Goal: Information Seeking & Learning: Find specific fact

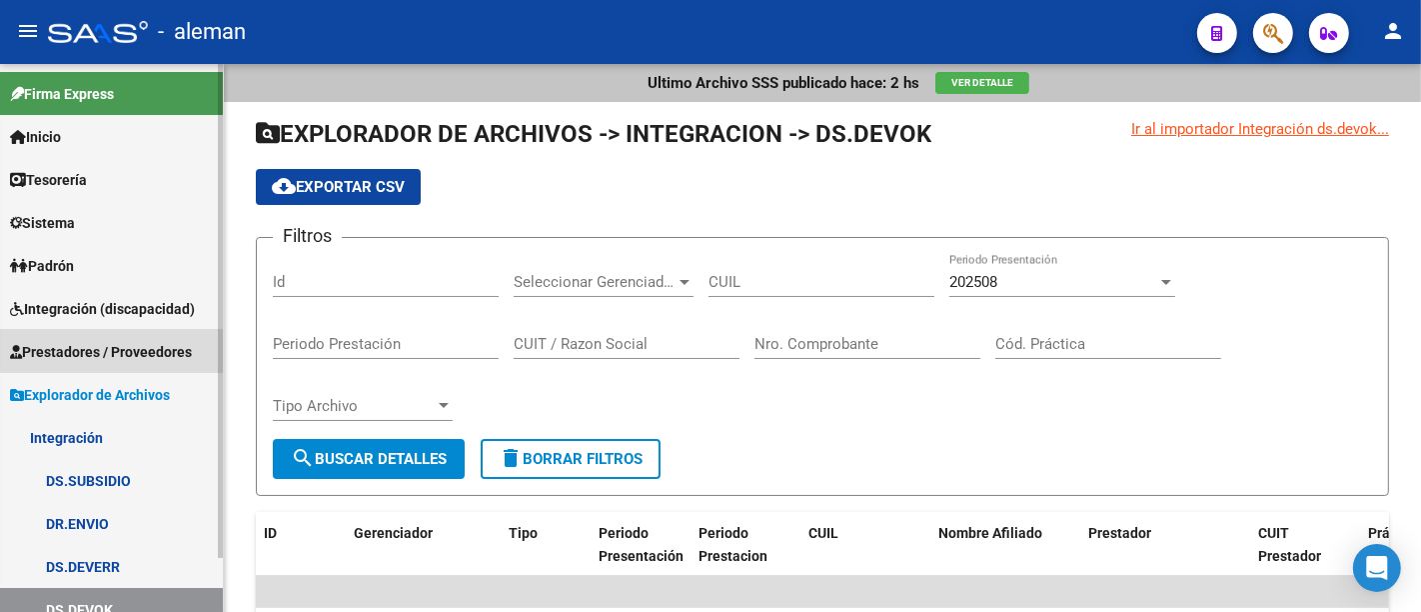
click at [118, 335] on link "Prestadores / Proveedores" at bounding box center [111, 351] width 223 height 43
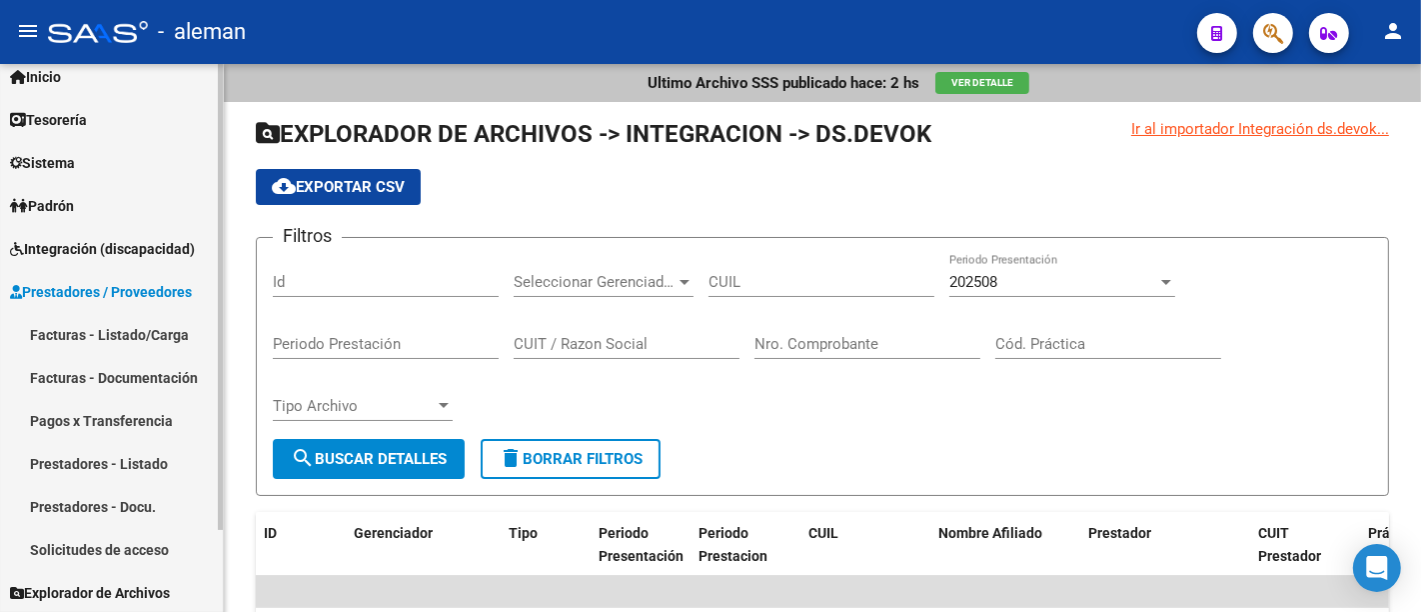
scroll to position [60, 0]
click at [151, 461] on link "Prestadores - Listado" at bounding box center [111, 463] width 223 height 43
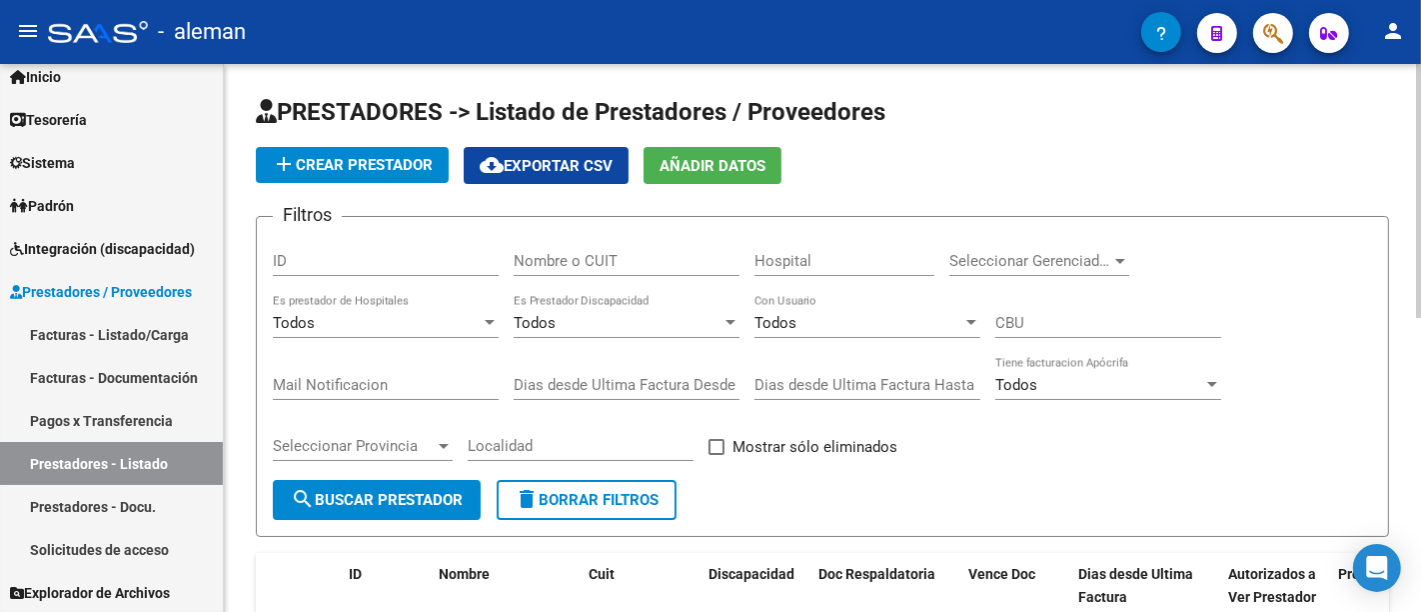
click at [580, 270] on div "Nombre o CUIT" at bounding box center [627, 254] width 226 height 43
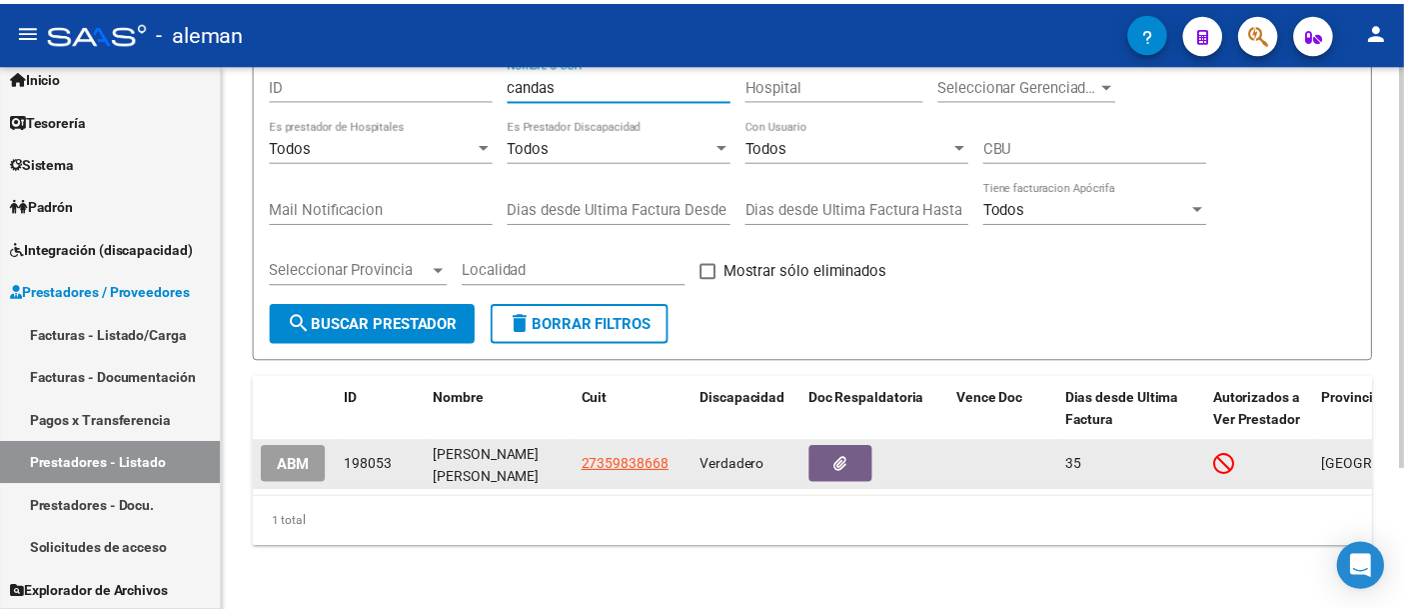
scroll to position [191, 0]
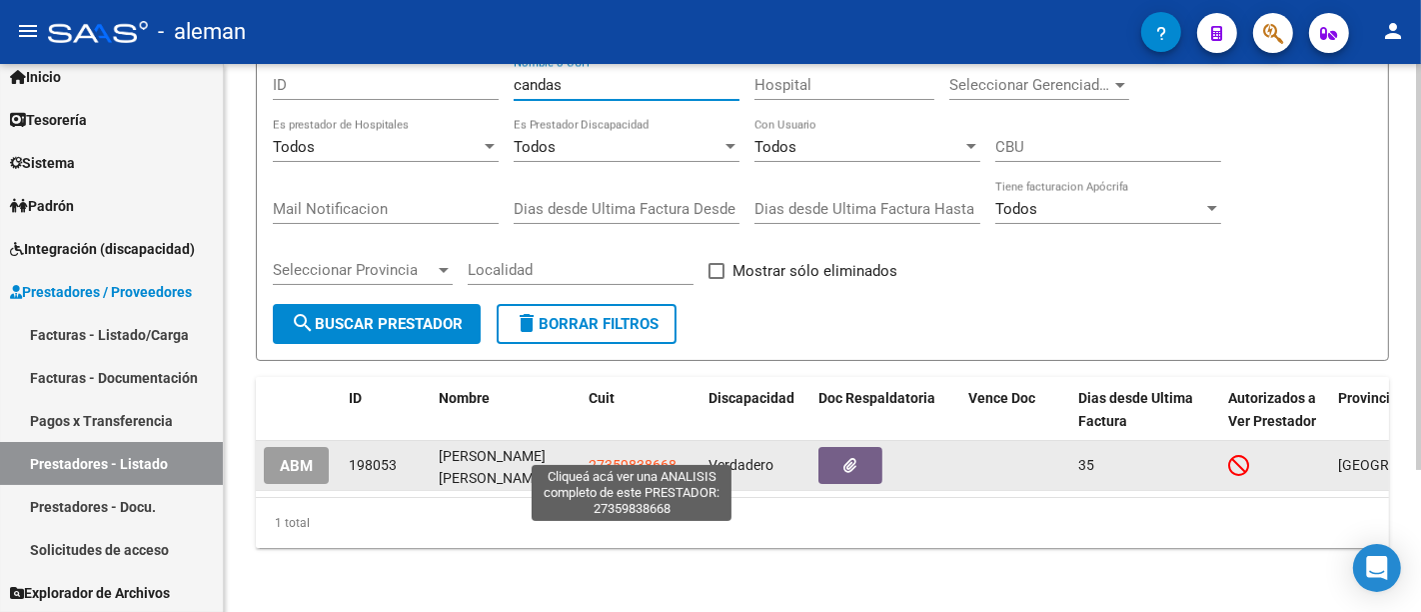
type input "candas"
click at [642, 457] on span "27359838668" at bounding box center [633, 465] width 88 height 16
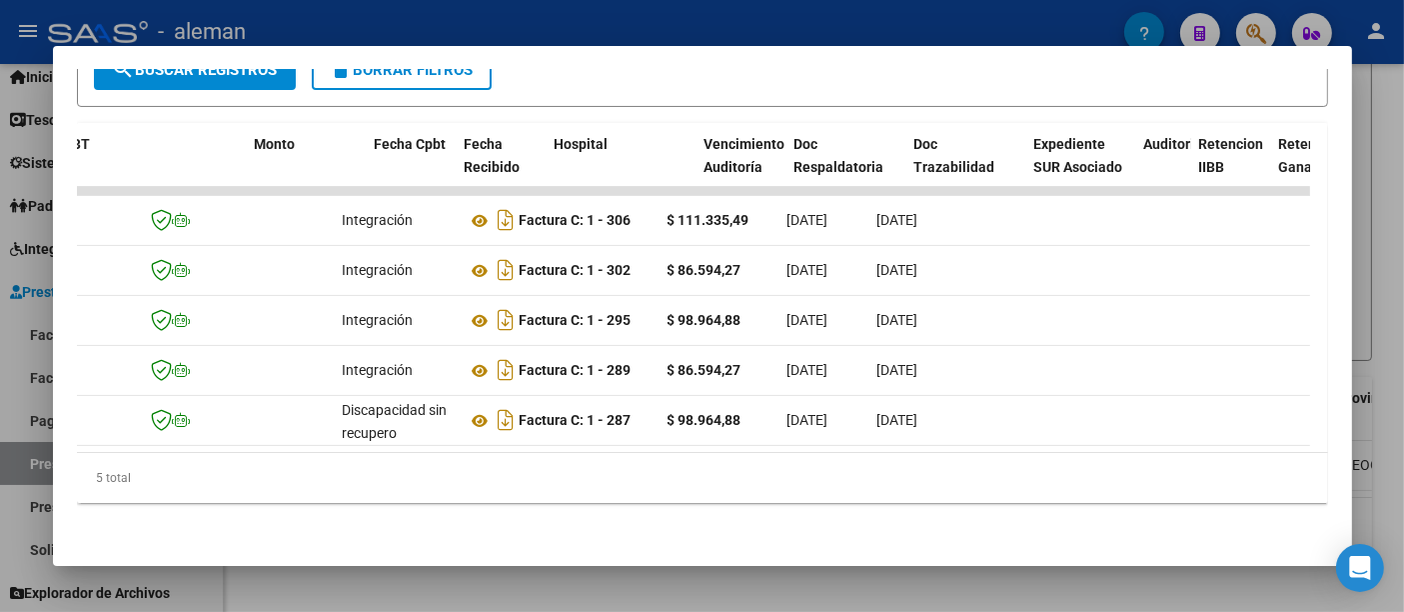
scroll to position [0, 0]
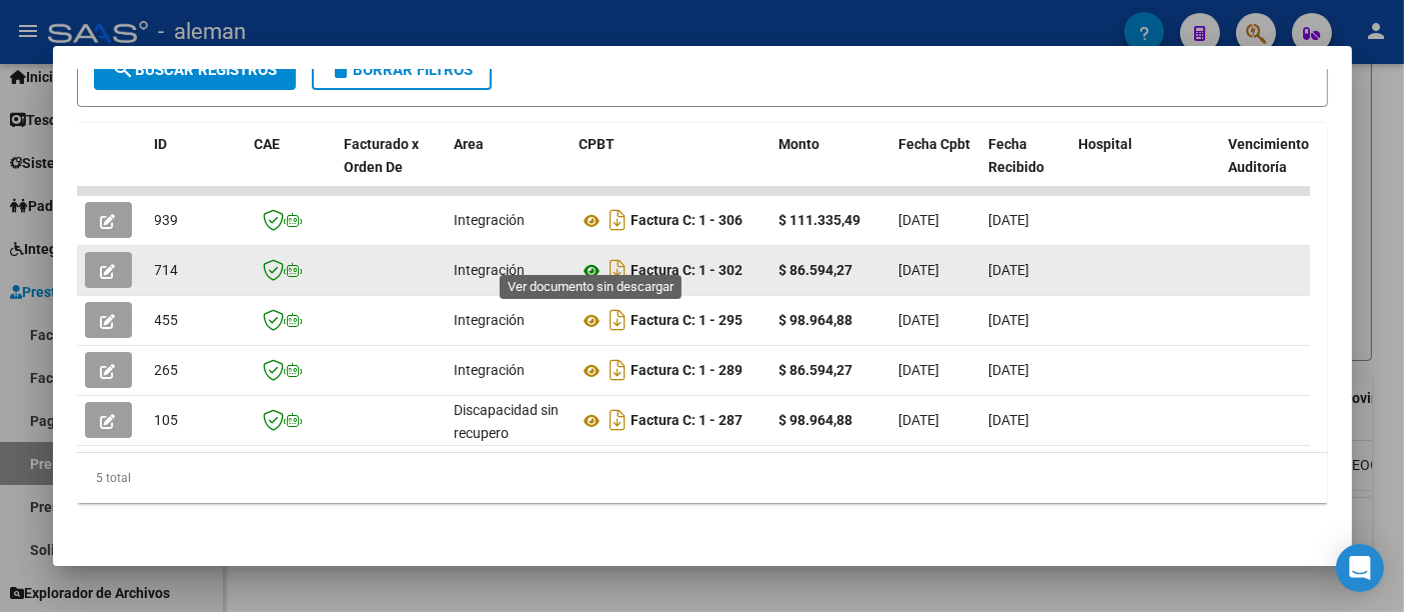
click at [594, 259] on icon at bounding box center [593, 271] width 26 height 24
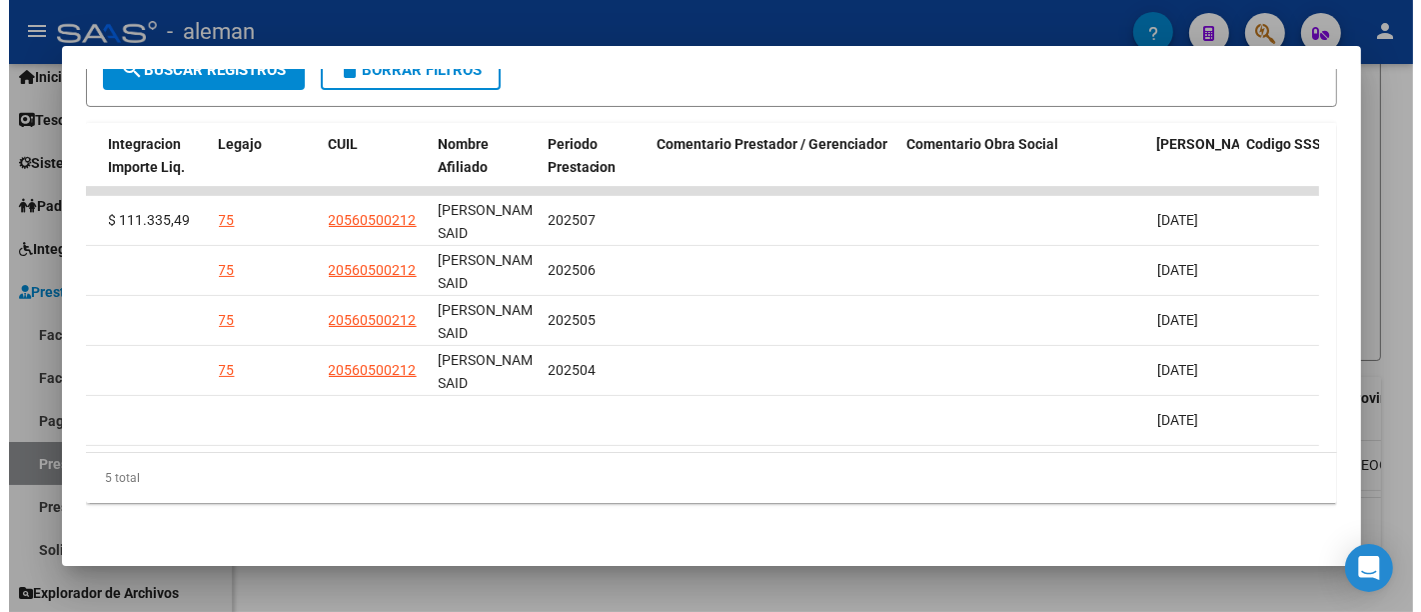
scroll to position [0, 3083]
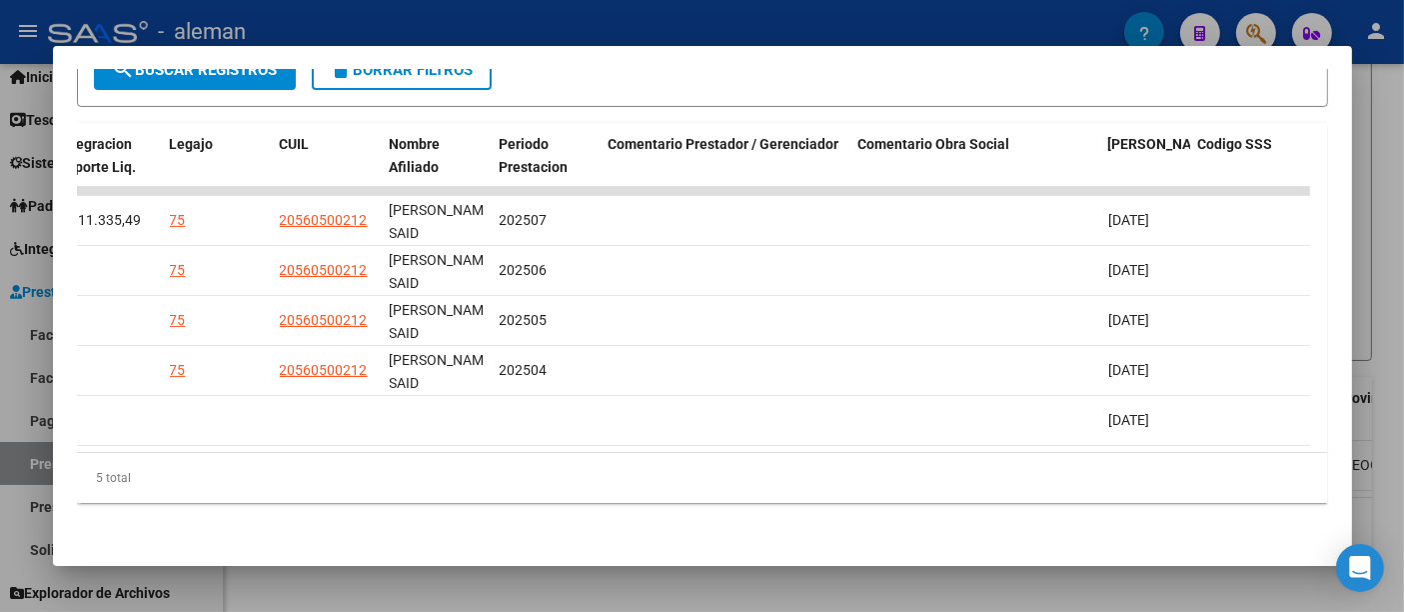
click at [1382, 247] on div at bounding box center [702, 306] width 1404 height 612
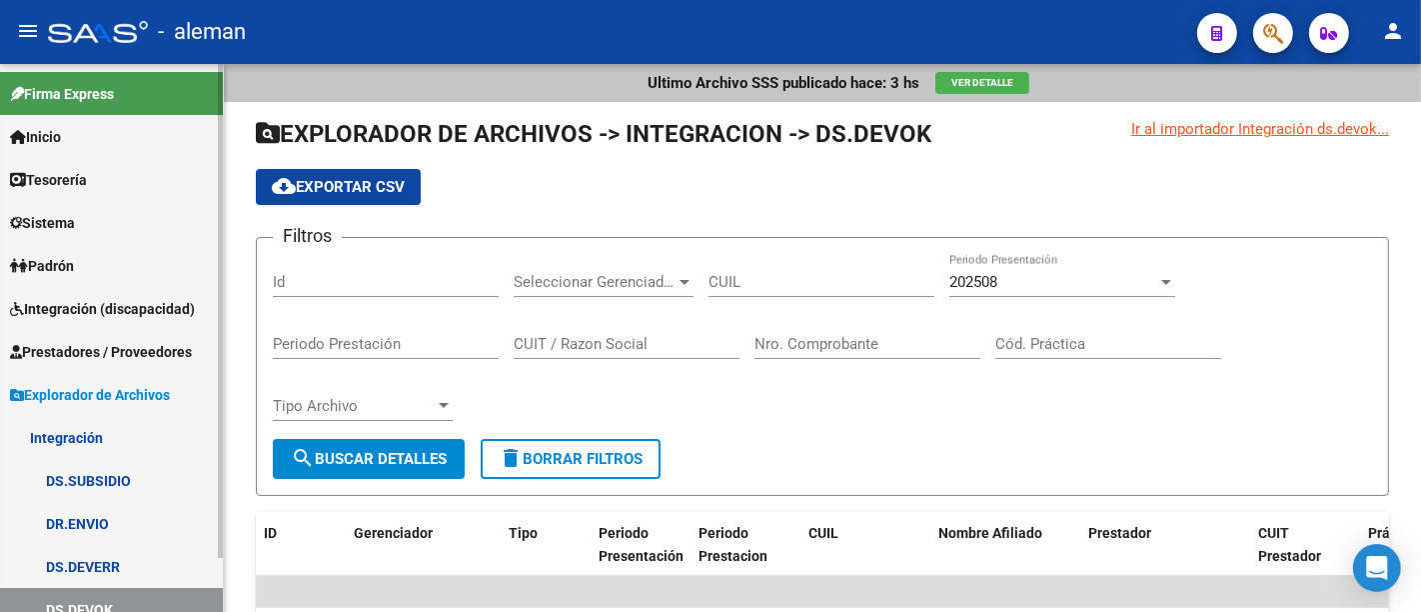
click at [142, 344] on span "Prestadores / Proveedores" at bounding box center [101, 352] width 182 height 22
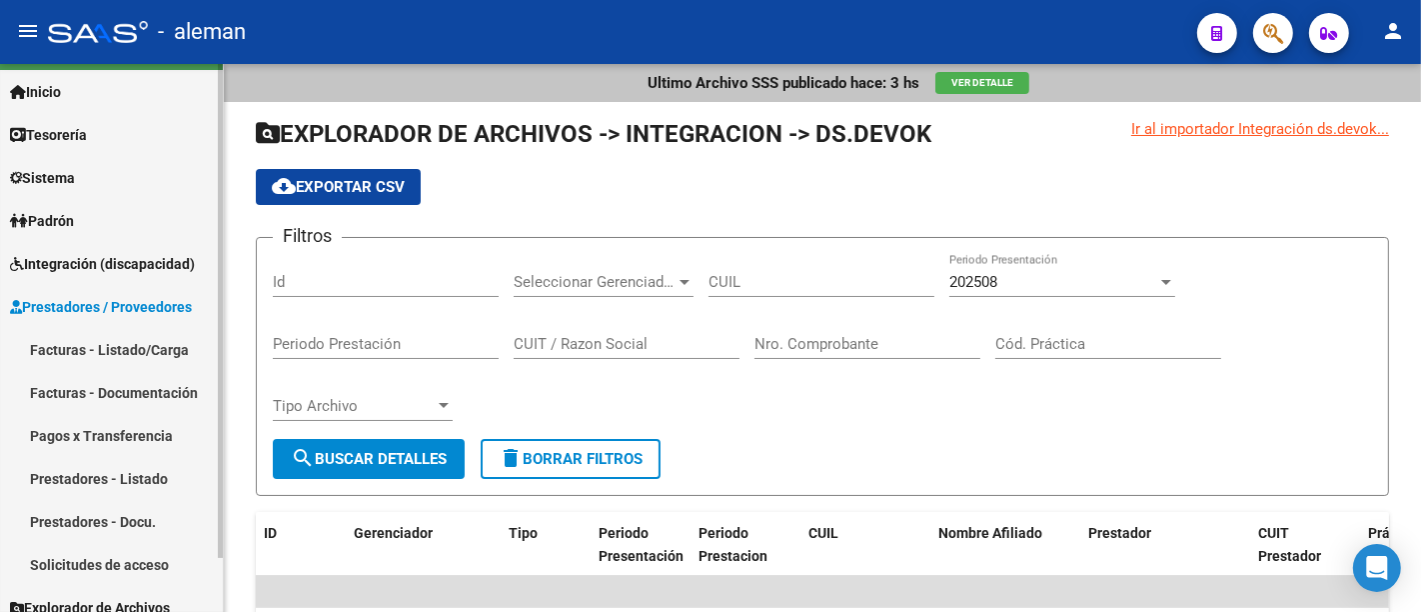
scroll to position [60, 0]
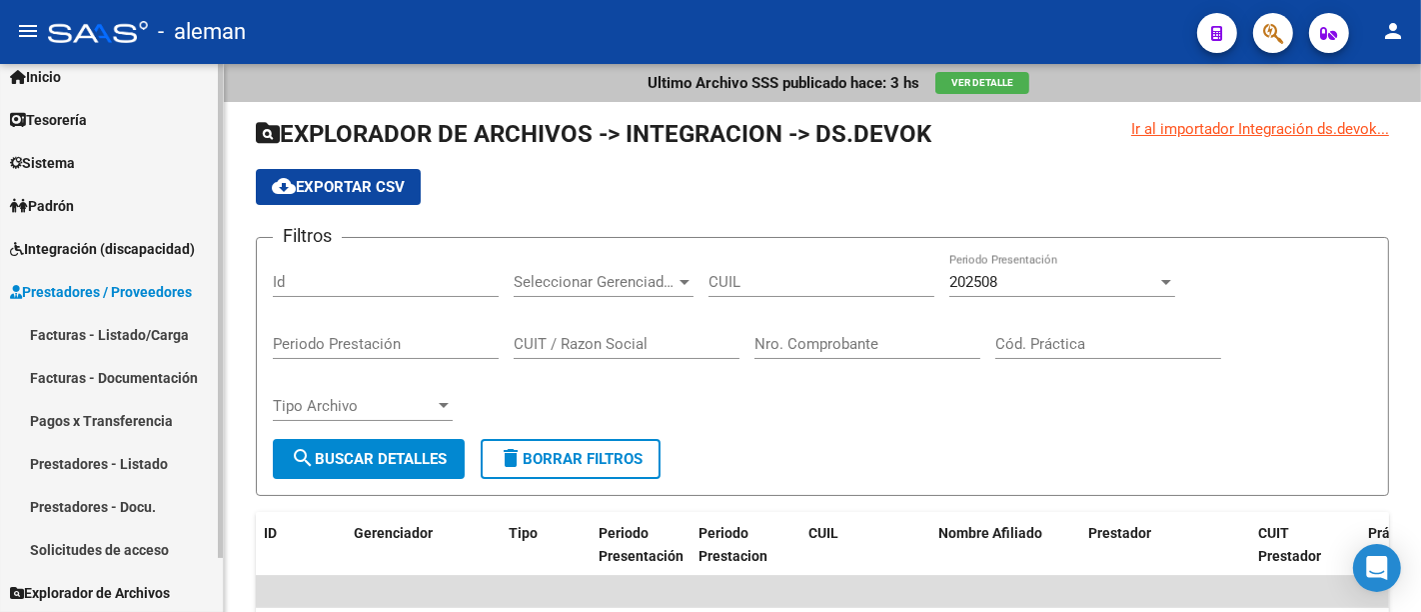
click at [140, 460] on link "Prestadores - Listado" at bounding box center [111, 463] width 223 height 43
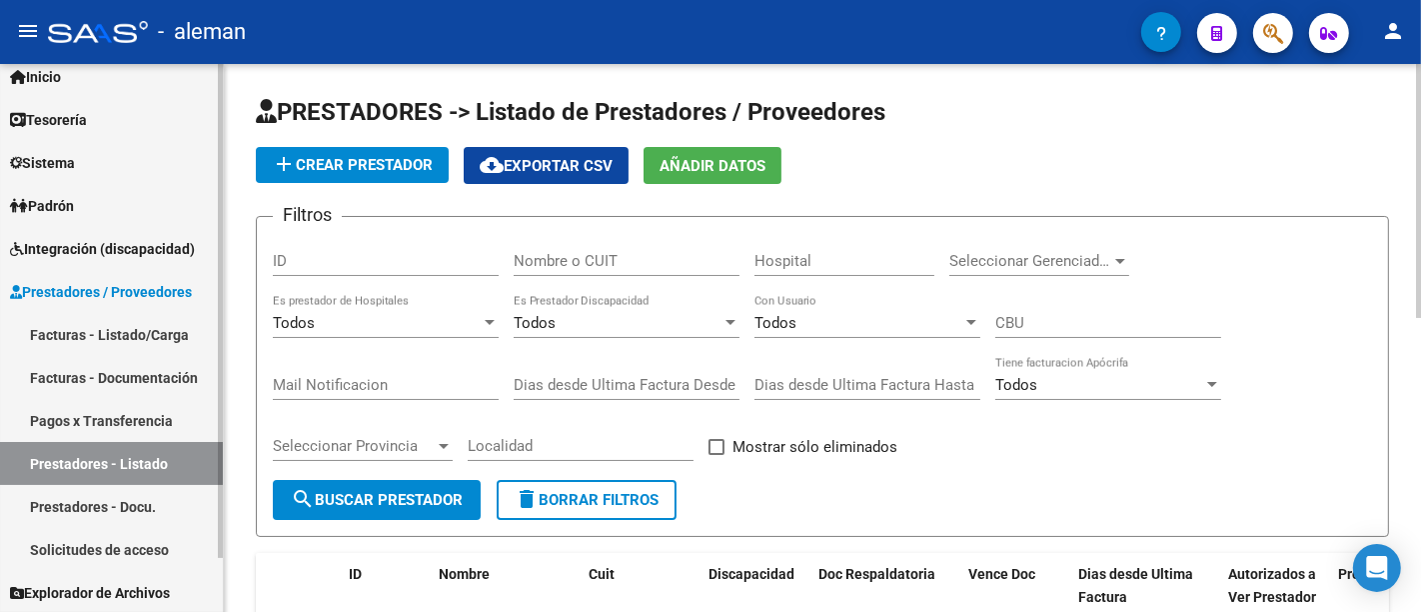
click at [104, 248] on span "Integración (discapacidad)" at bounding box center [102, 249] width 185 height 22
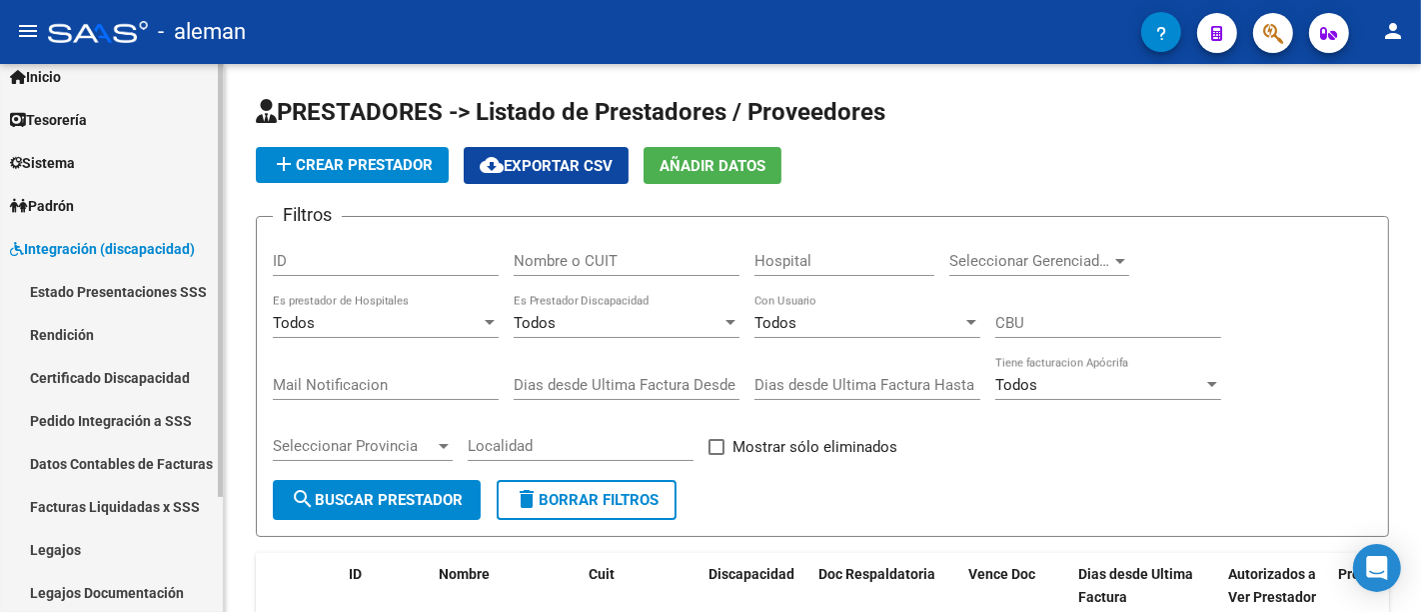
click at [102, 291] on link "Estado Presentaciones SSS" at bounding box center [111, 291] width 223 height 43
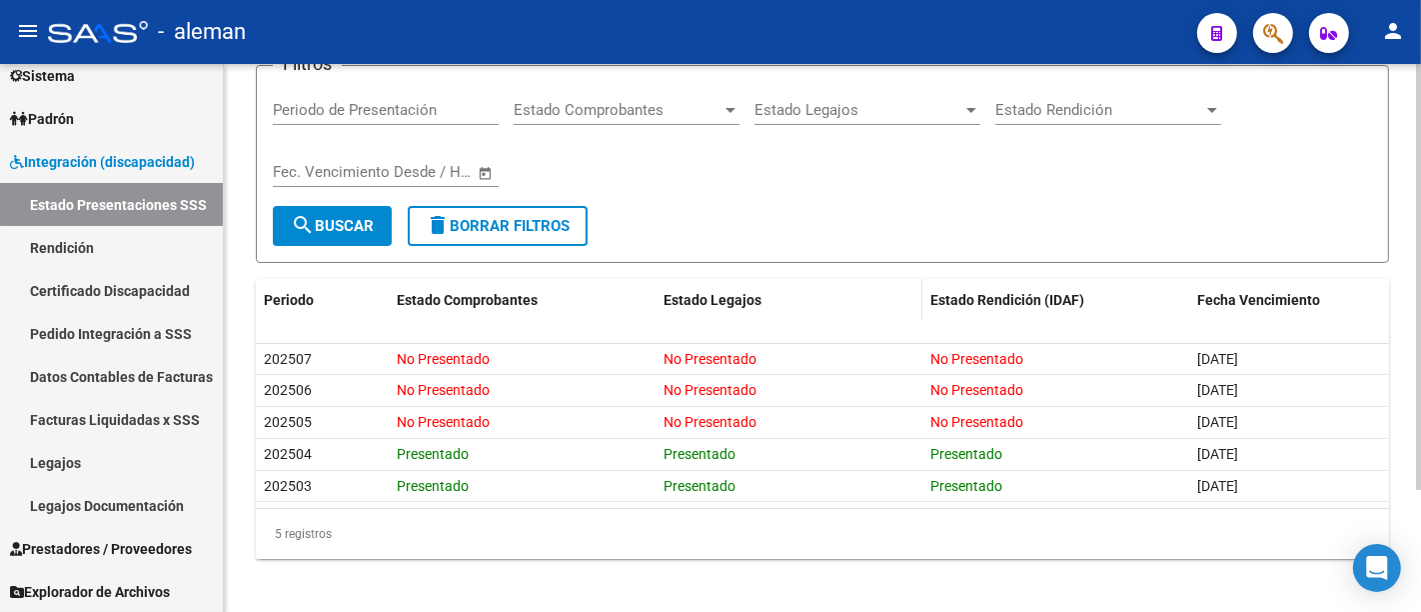
scroll to position [159, 0]
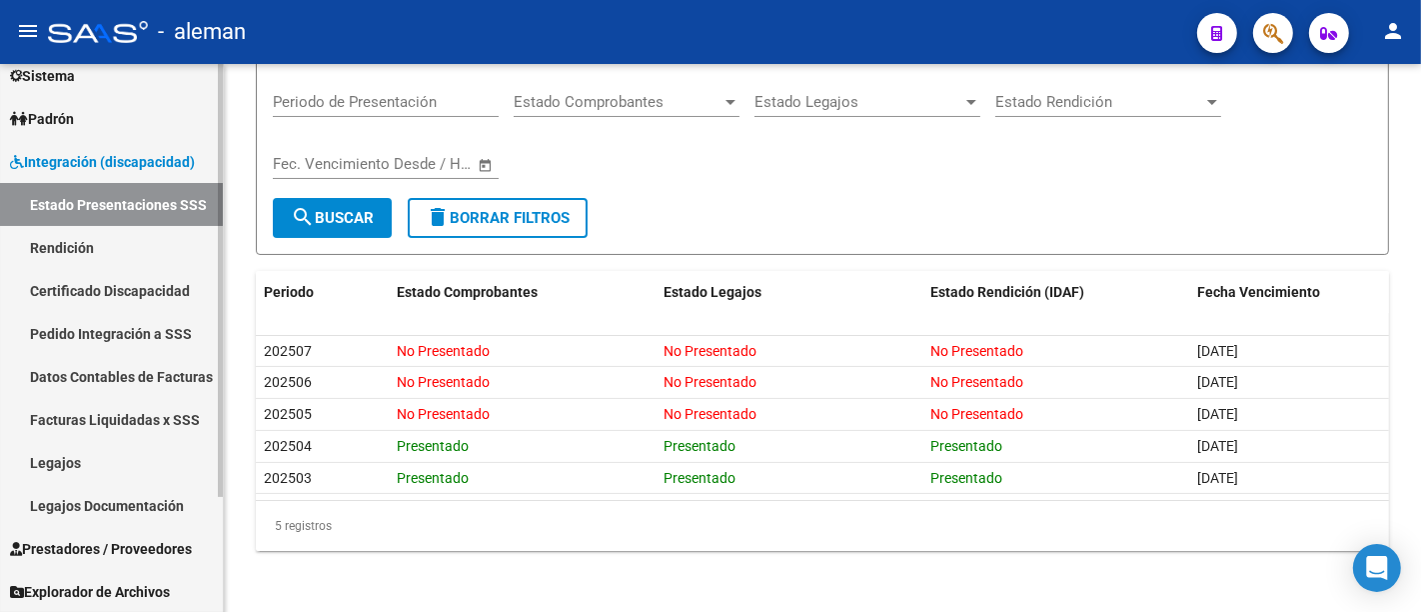
click at [117, 168] on span "Integración (discapacidad)" at bounding box center [102, 162] width 185 height 22
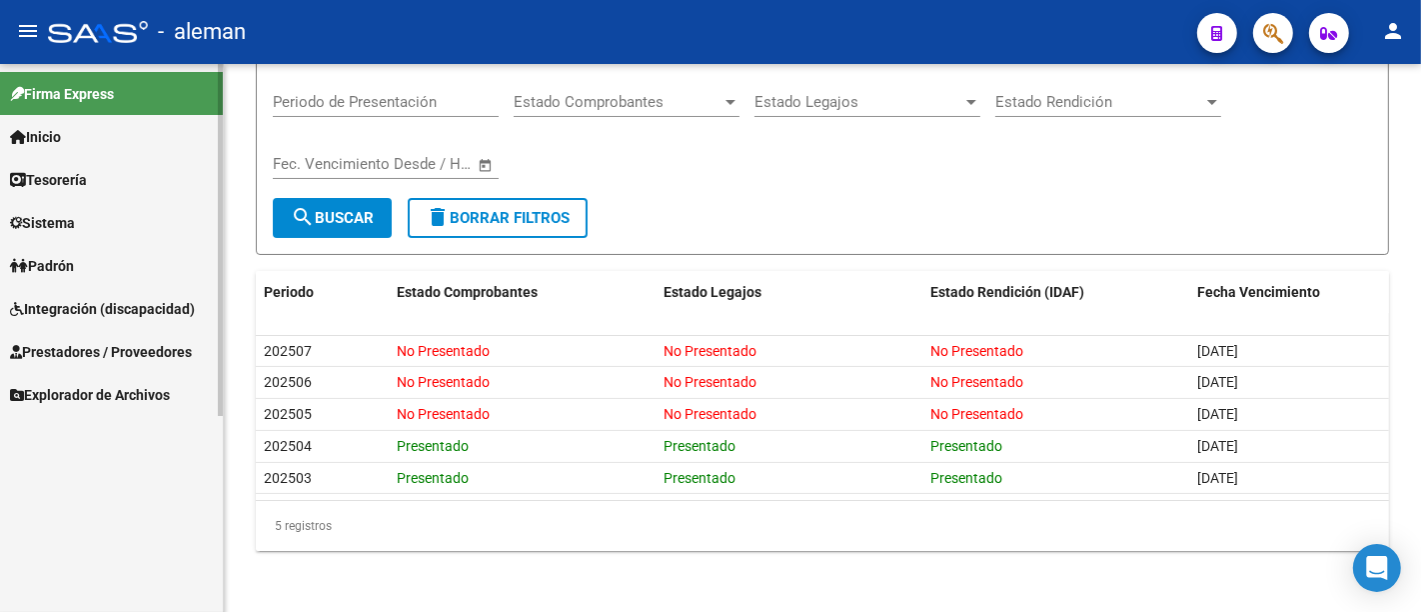
scroll to position [0, 0]
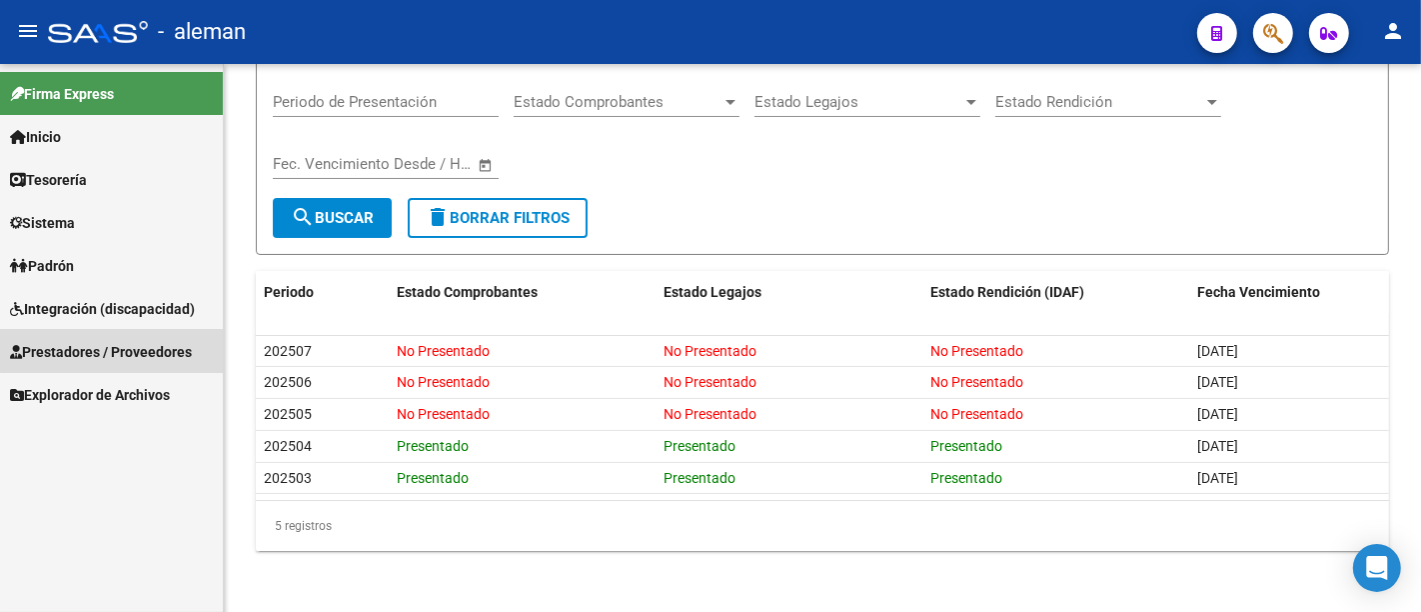
click at [123, 338] on link "Prestadores / Proveedores" at bounding box center [111, 351] width 223 height 43
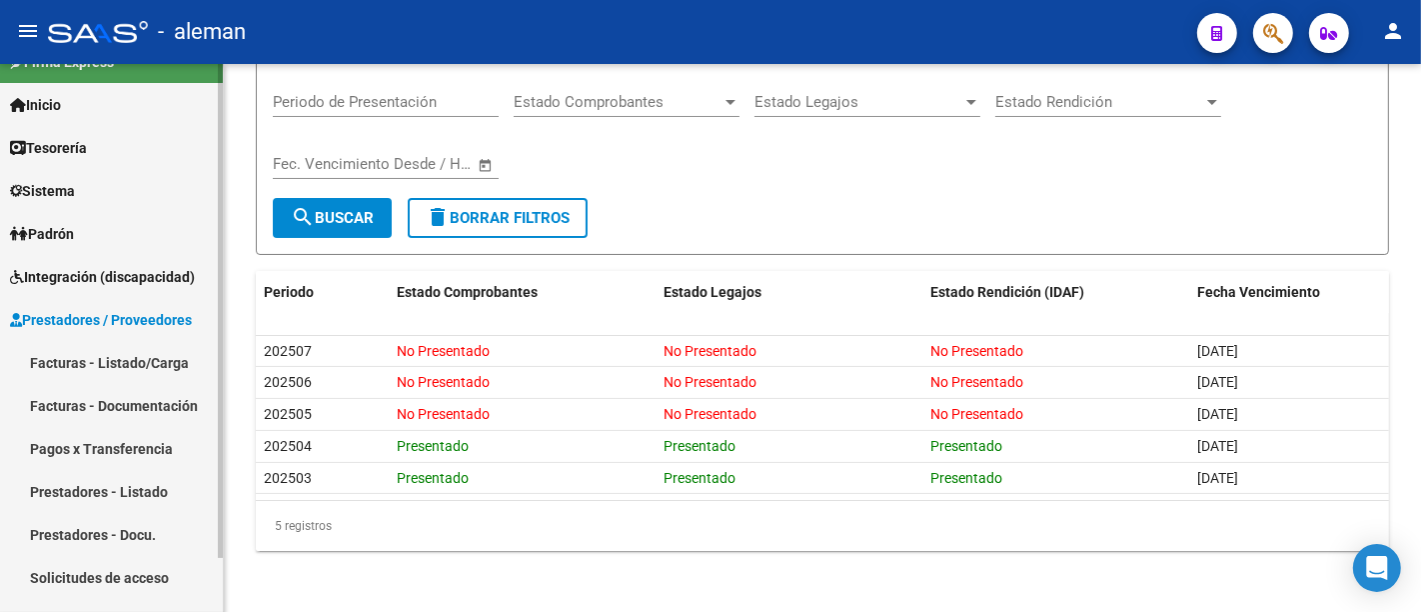
scroll to position [60, 0]
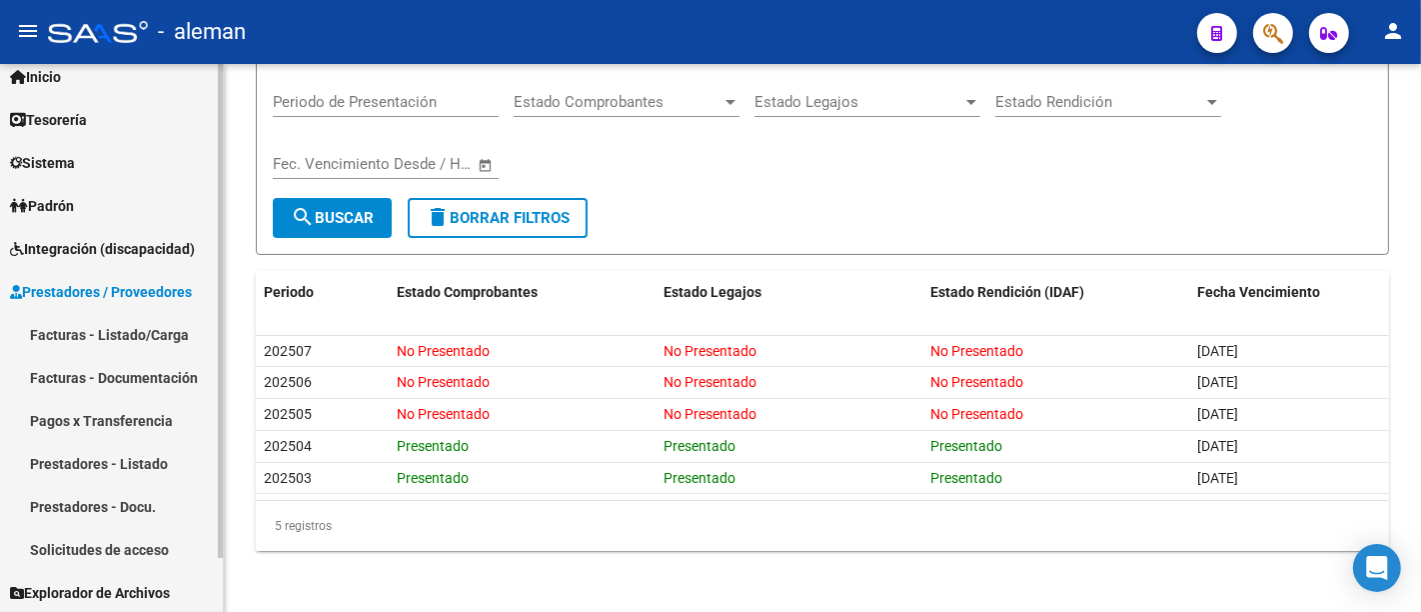
click at [138, 455] on link "Prestadores - Listado" at bounding box center [111, 463] width 223 height 43
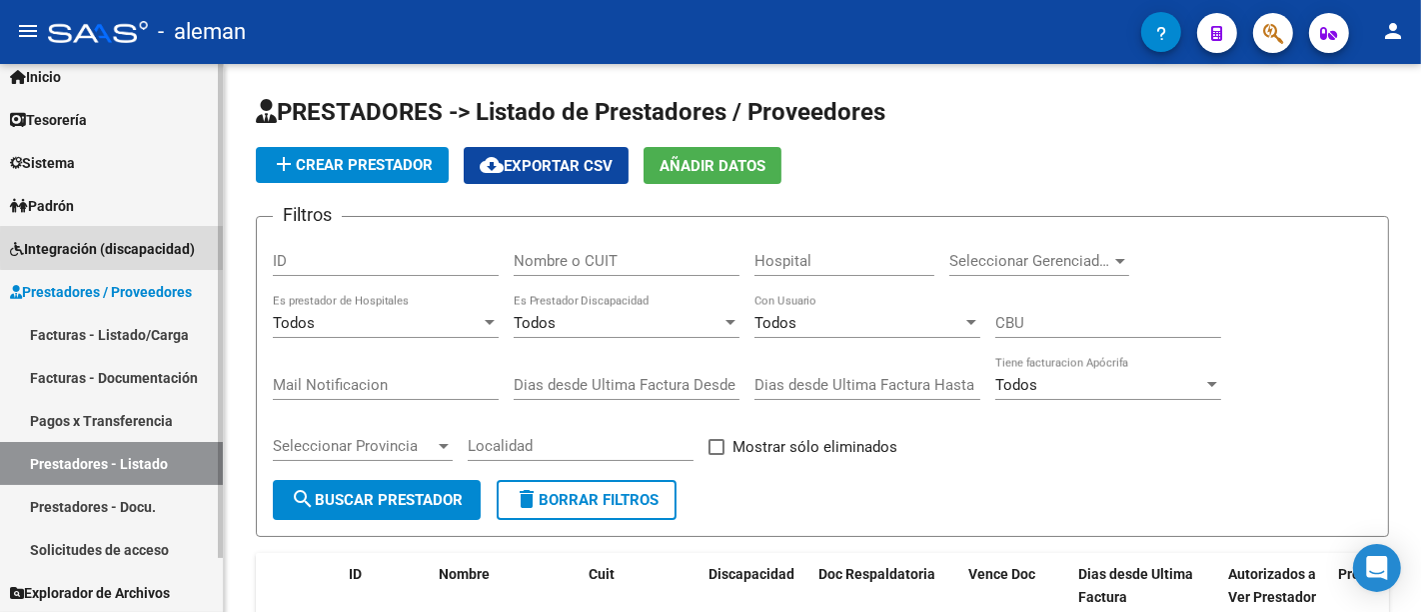
click at [117, 246] on span "Integración (discapacidad)" at bounding box center [102, 249] width 185 height 22
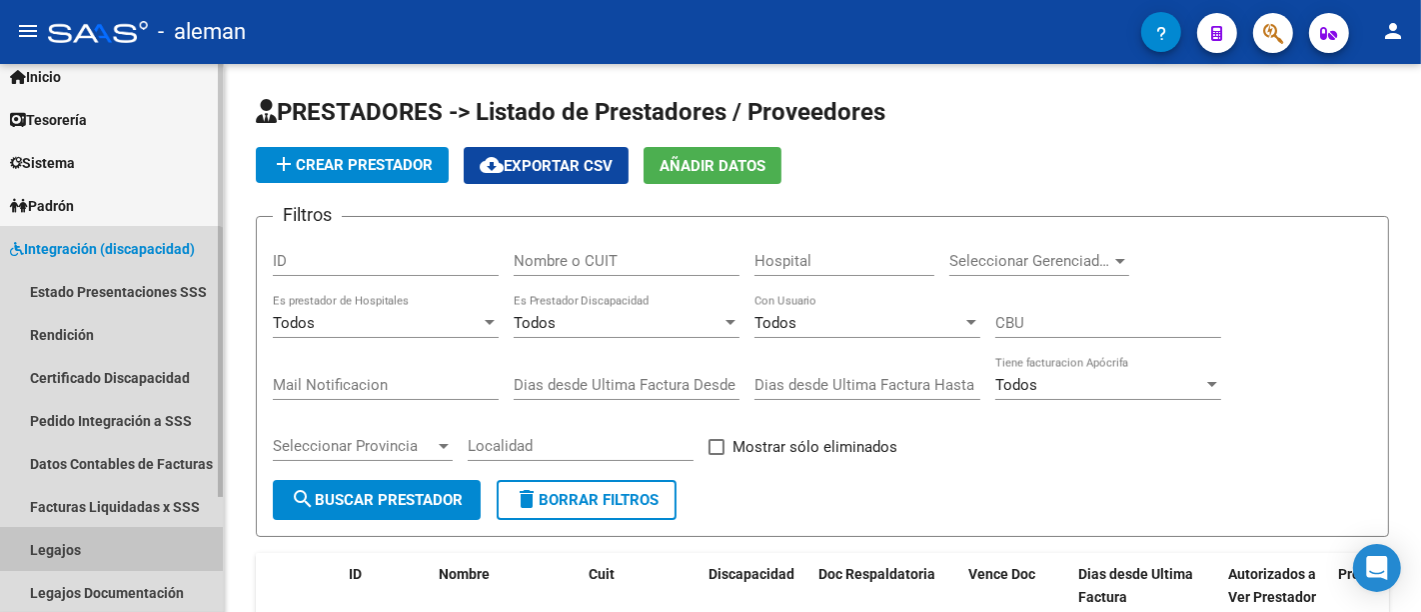
click at [82, 538] on link "Legajos" at bounding box center [111, 549] width 223 height 43
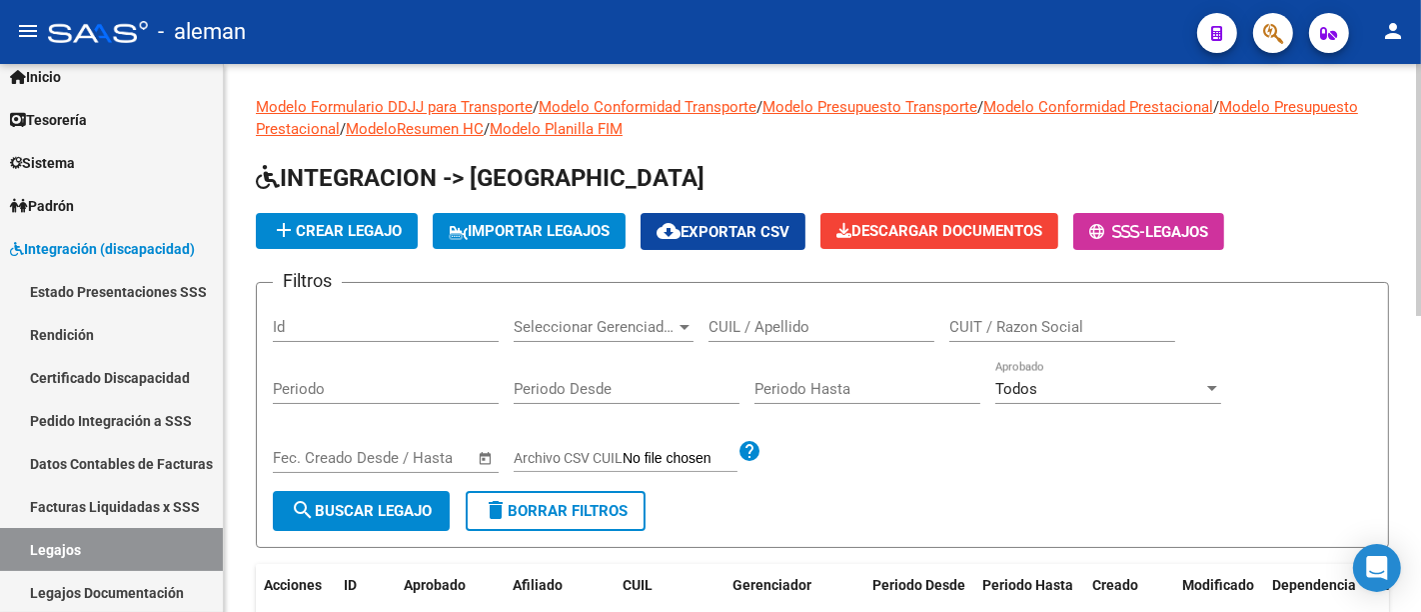
click at [752, 322] on input "CUIL / Apellido" at bounding box center [822, 327] width 226 height 18
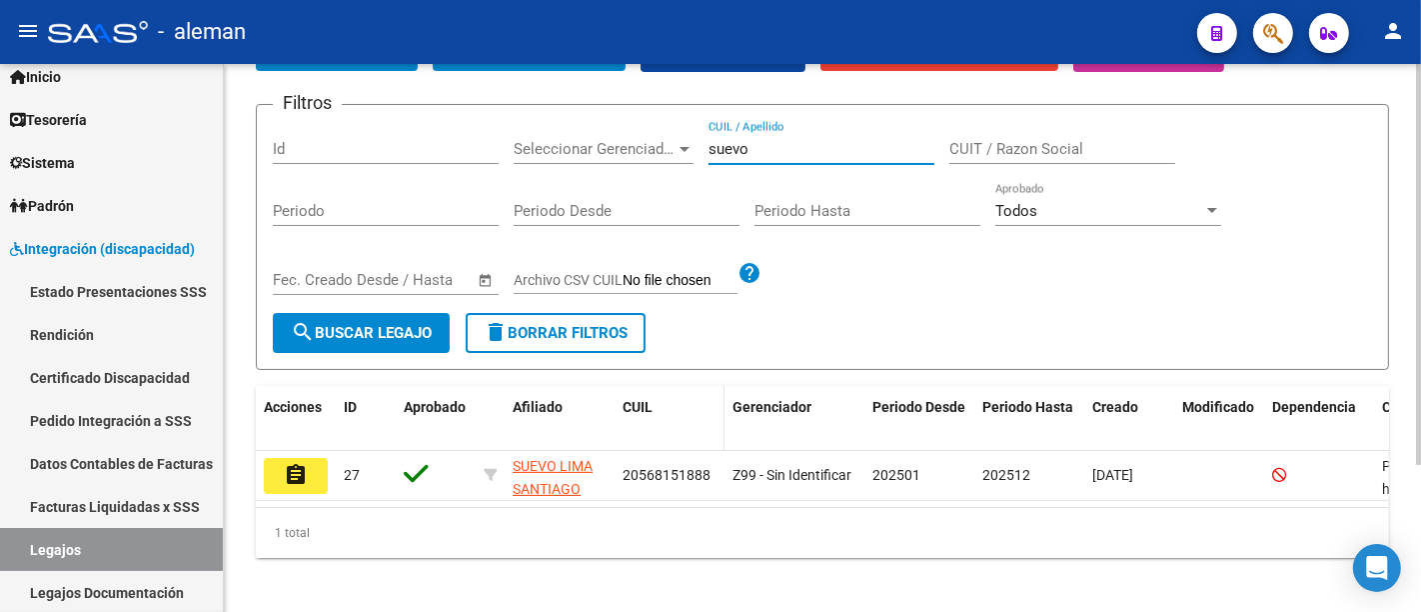
scroll to position [203, 0]
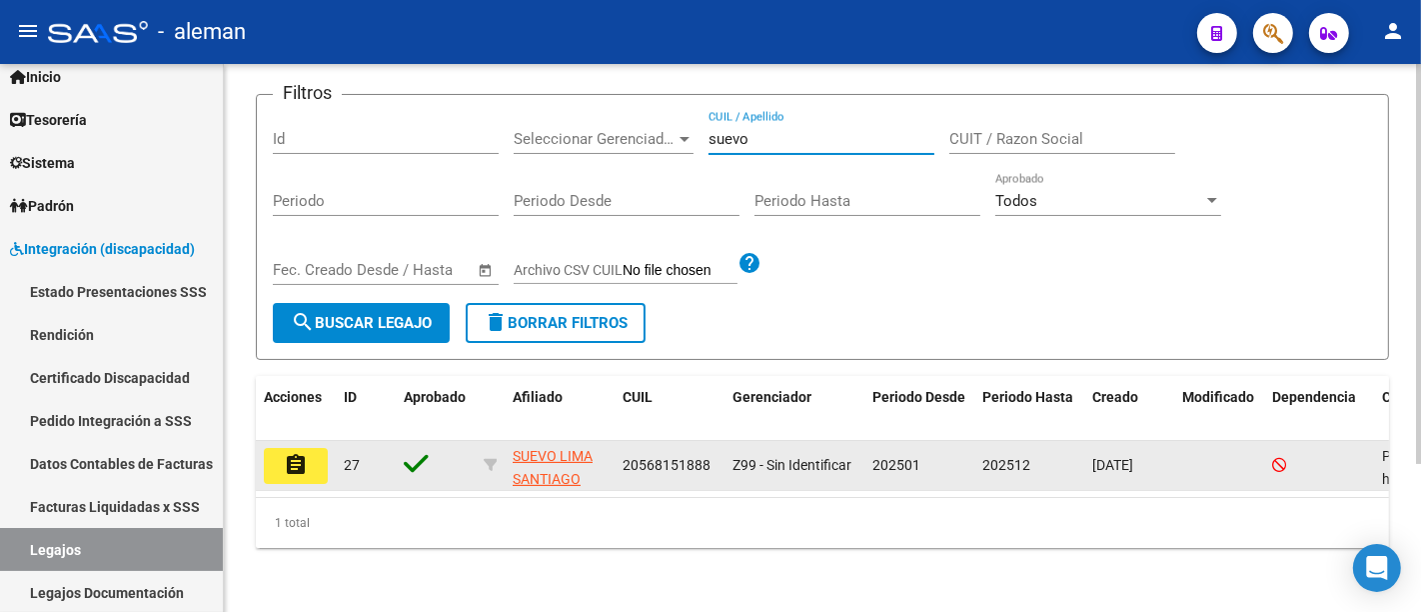
type input "suevo"
click at [290, 455] on mat-icon "assignment" at bounding box center [296, 465] width 24 height 24
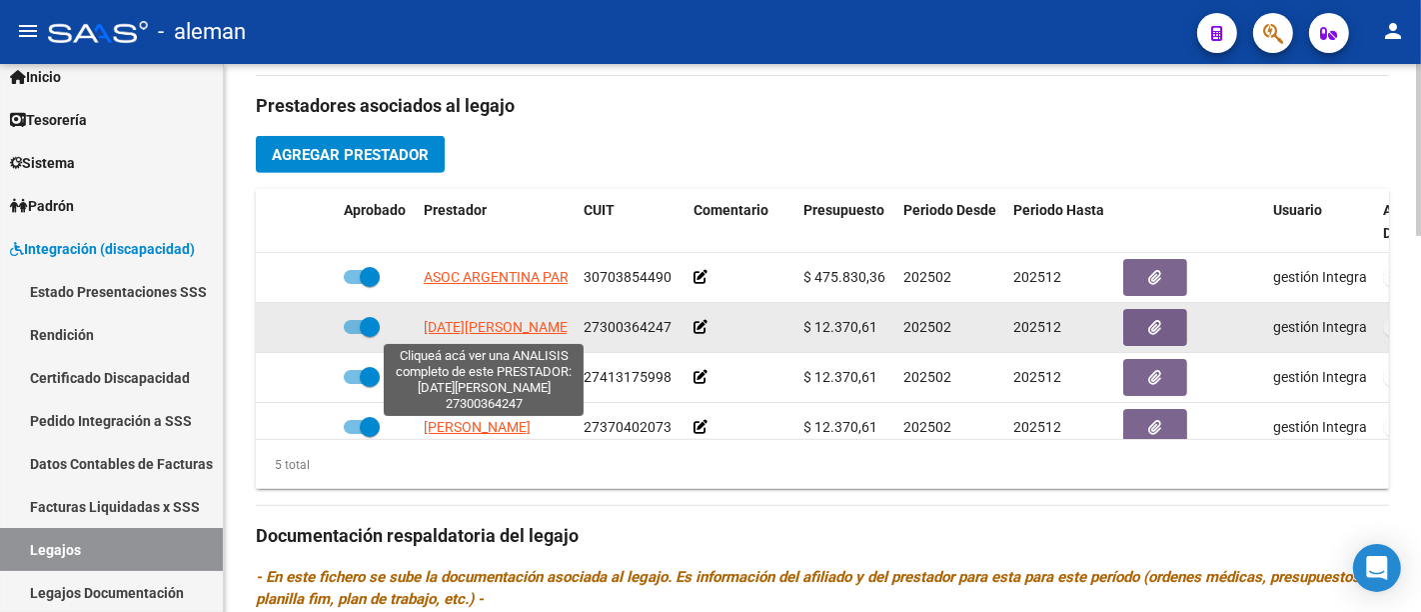
click at [505, 322] on span "[DATE][PERSON_NAME]" at bounding box center [498, 327] width 148 height 16
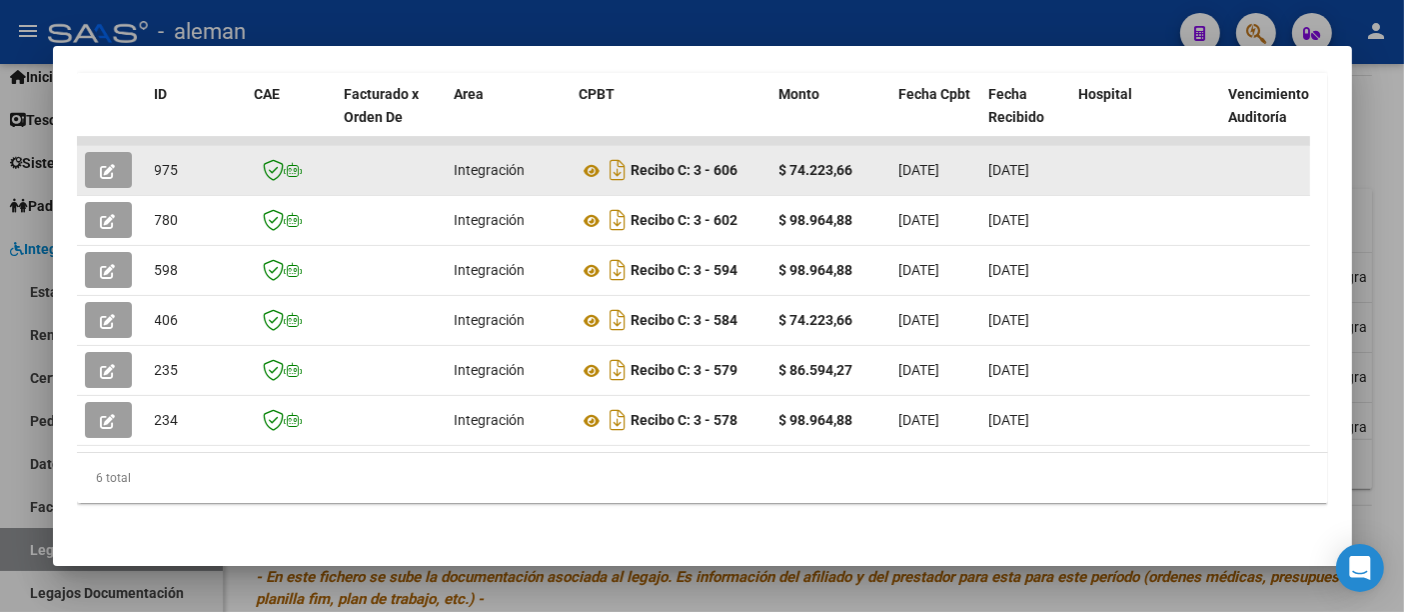
click at [101, 161] on span "button" at bounding box center [108, 170] width 15 height 18
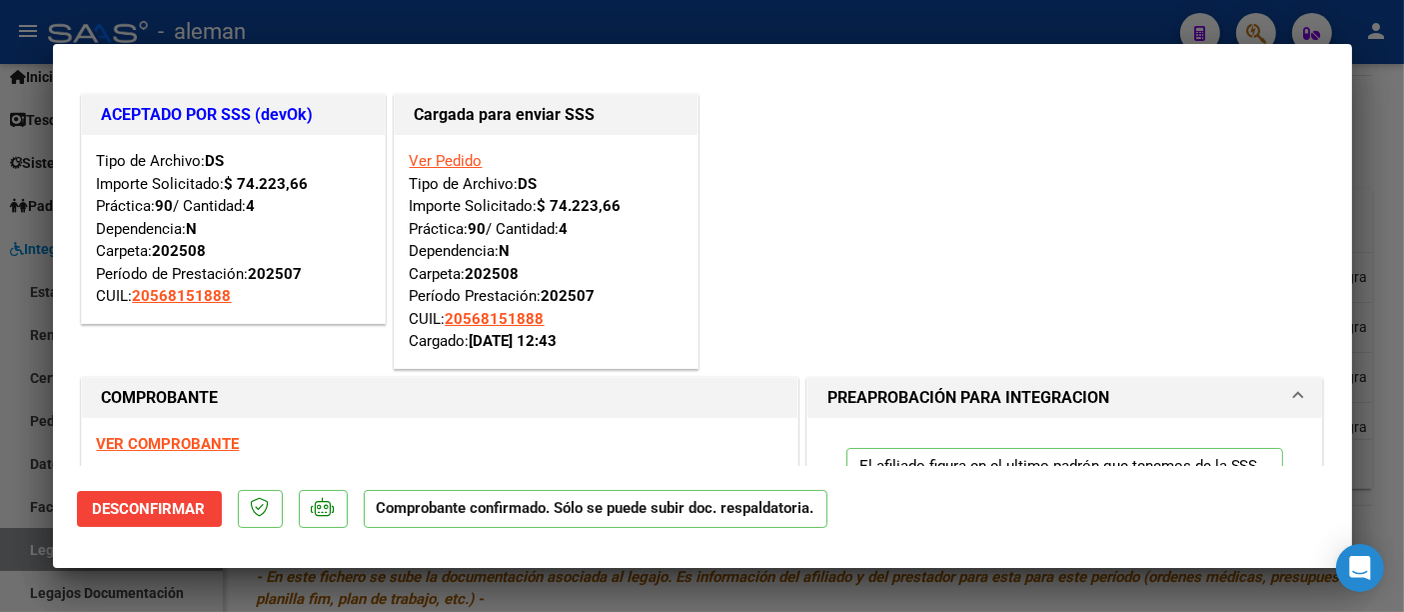
click at [1381, 144] on div at bounding box center [702, 306] width 1404 height 612
type input "$ 0,00"
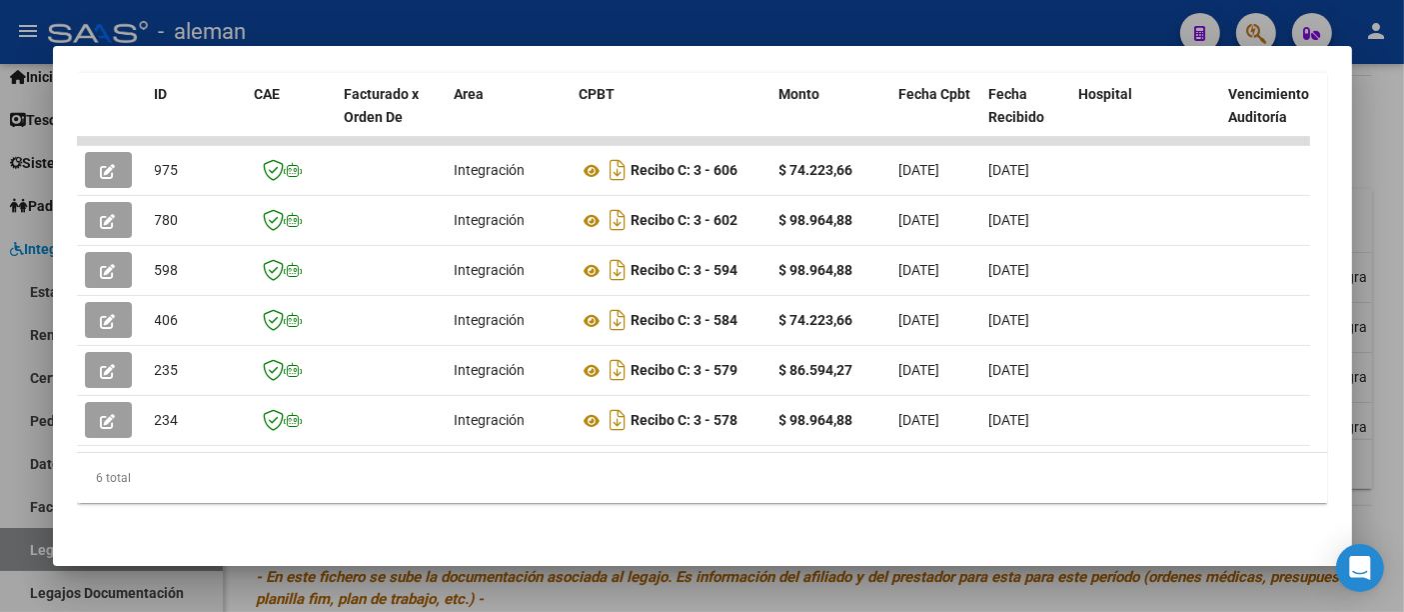
click at [1390, 166] on div at bounding box center [702, 306] width 1404 height 612
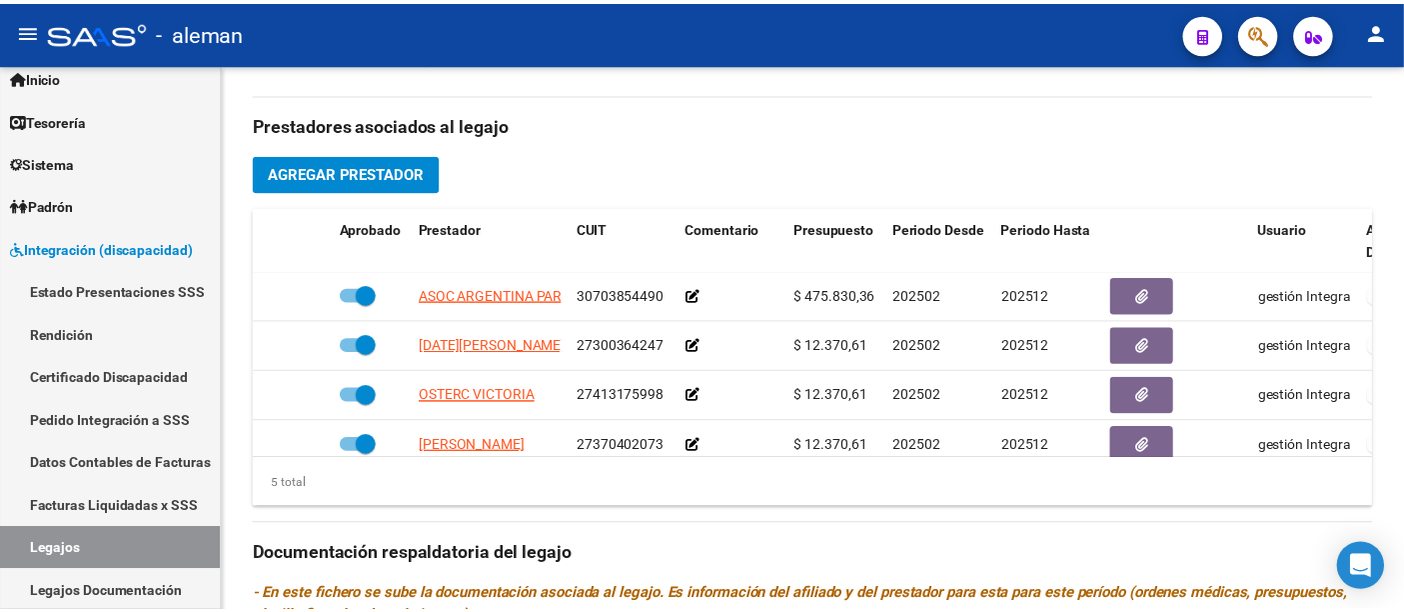
scroll to position [777, 0]
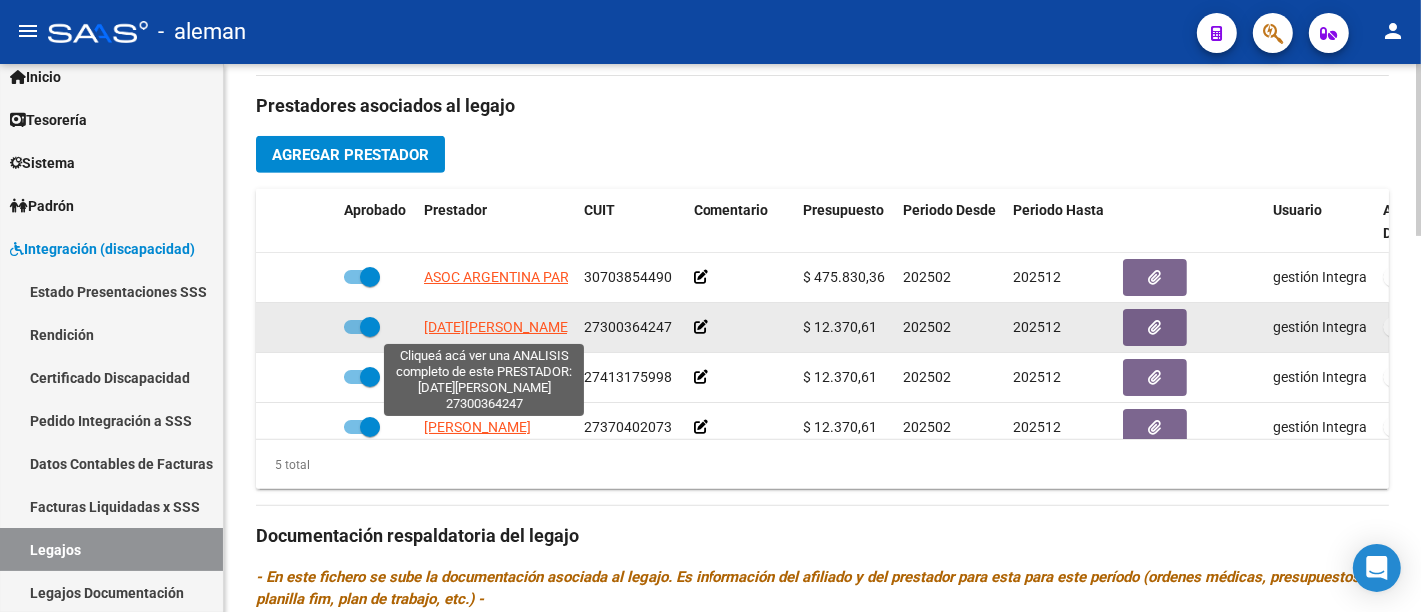
click at [515, 321] on span "[DATE][PERSON_NAME]" at bounding box center [498, 327] width 148 height 16
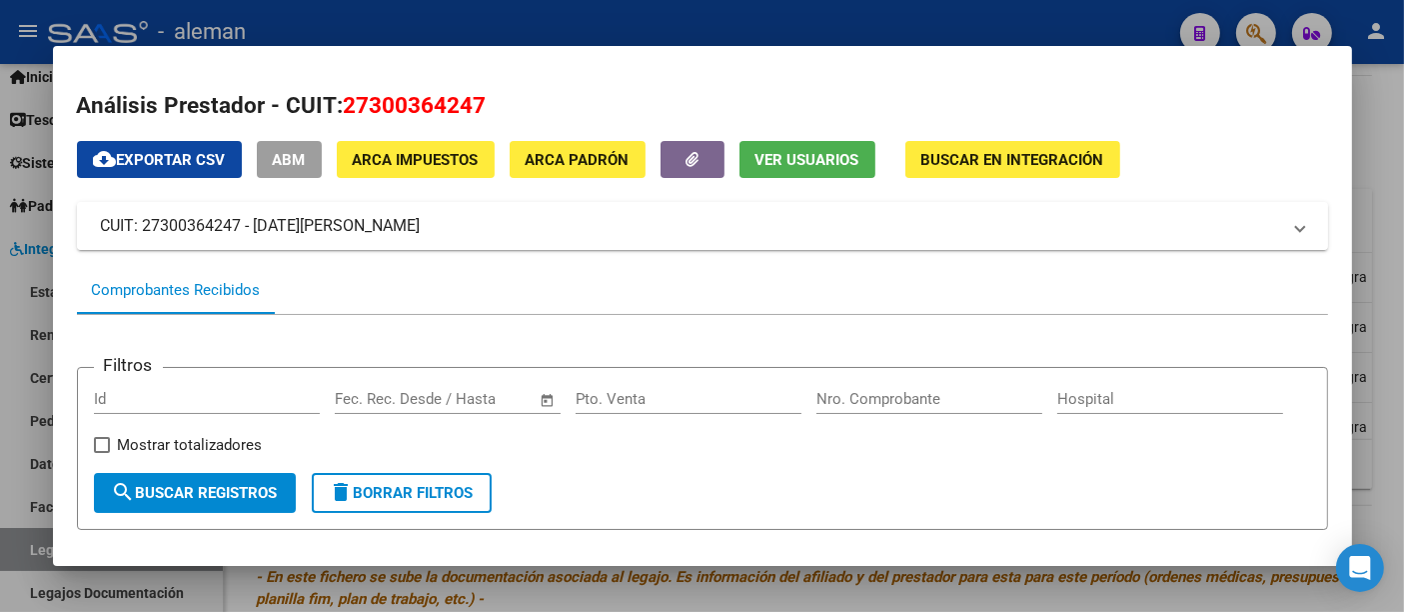
drag, startPoint x: 406, startPoint y: 224, endPoint x: 80, endPoint y: 224, distance: 325.8
click at [80, 224] on mat-expansion-panel-header "CUIT: 27300364247 - [DATE][PERSON_NAME]" at bounding box center [702, 226] width 1251 height 48
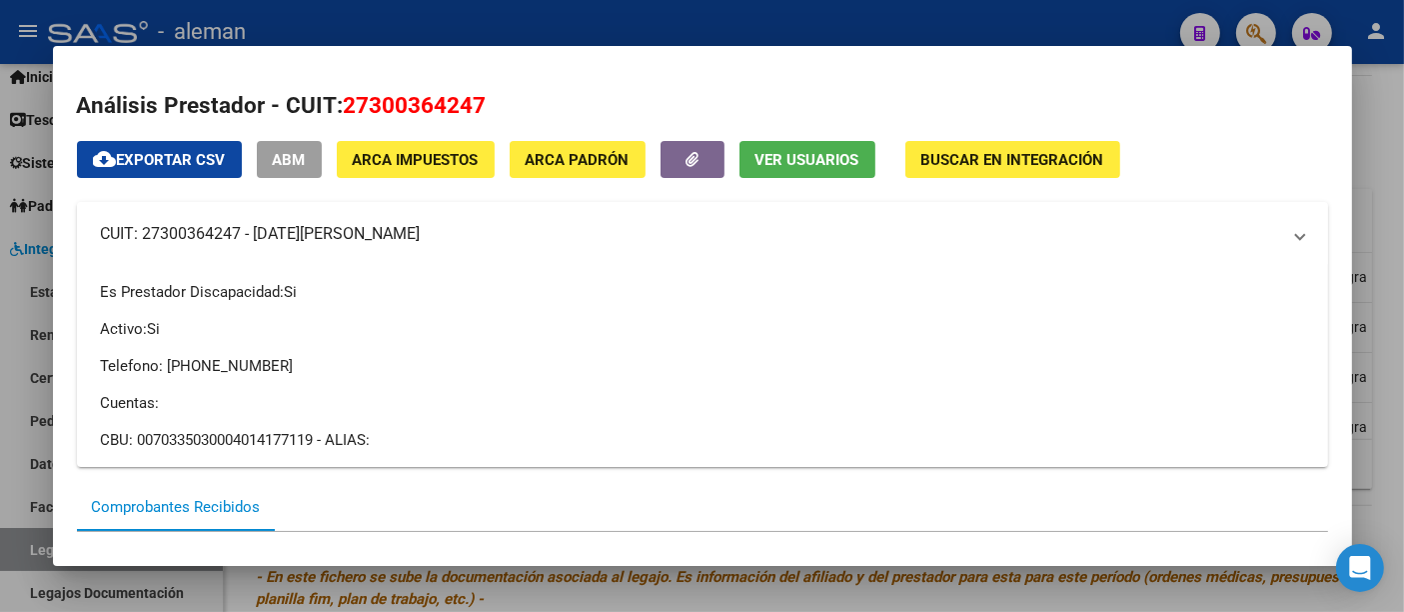
copy mat-panel-title "CUIT: 27300364247 - [DATE][PERSON_NAME]"
click at [605, 341] on div "Es Prestador Discapacidad: Si Activo: Si Telefono: [PHONE_NUMBER] Cuentas: CBU:…" at bounding box center [702, 366] width 1203 height 170
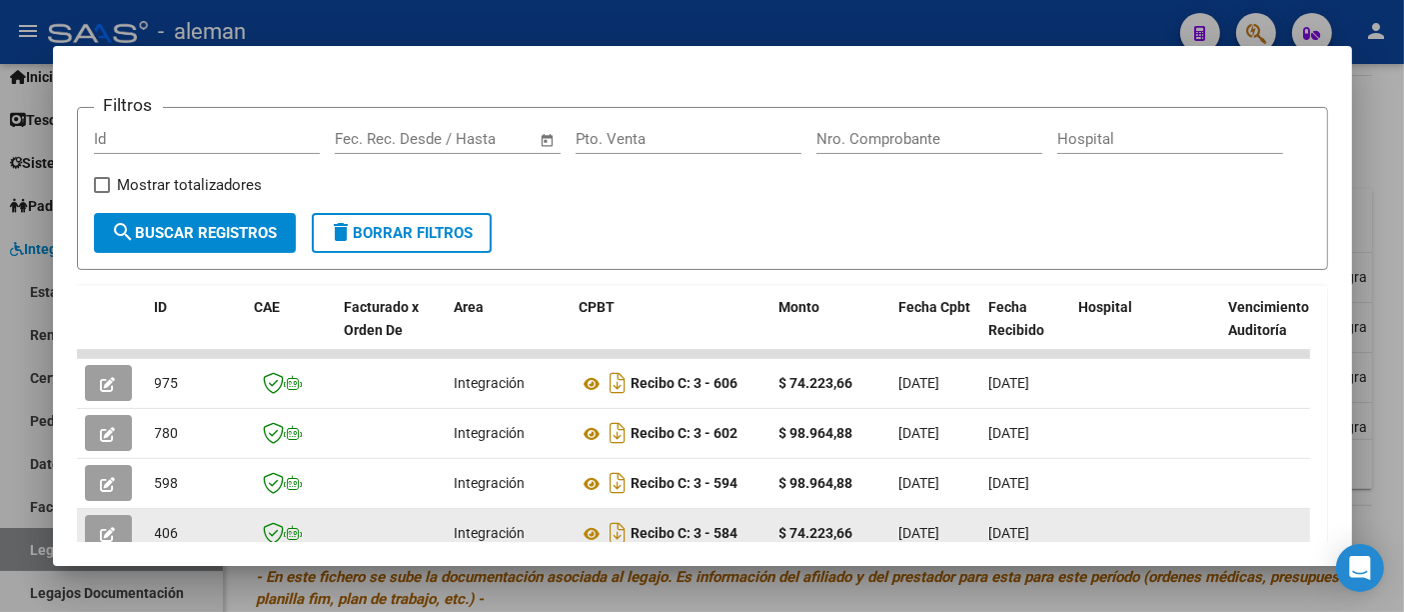
scroll to position [666, 0]
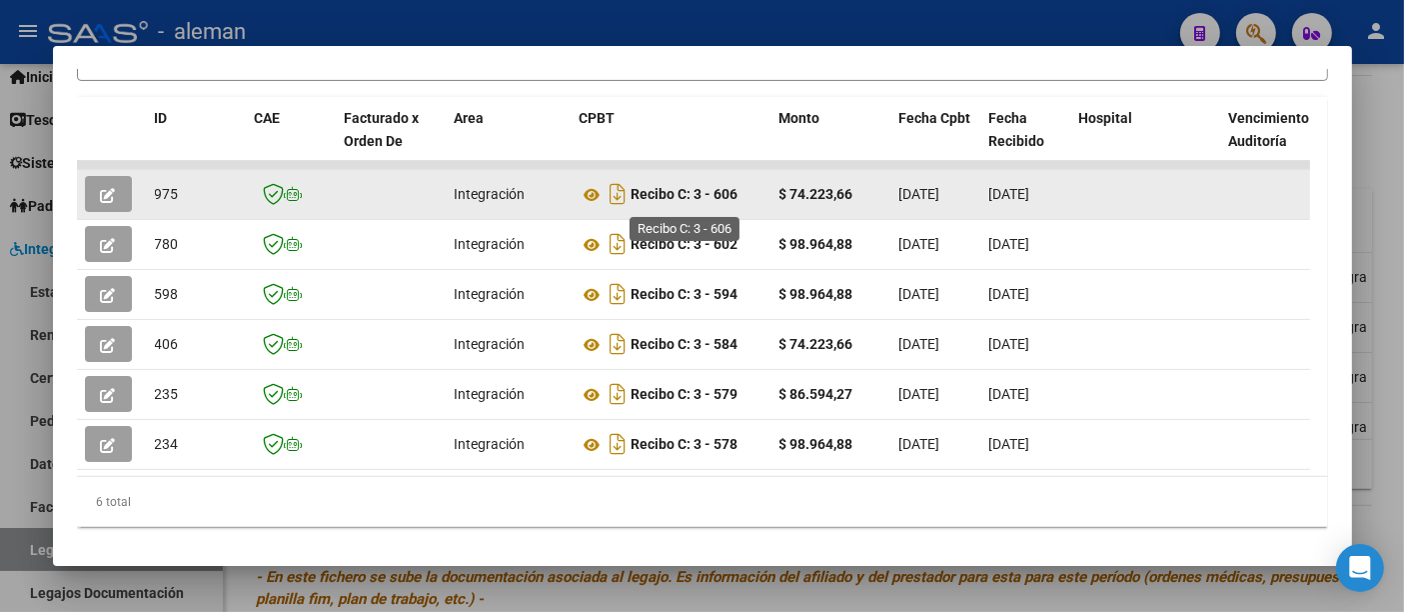
drag, startPoint x: 740, startPoint y: 202, endPoint x: 635, endPoint y: 203, distance: 104.9
click at [635, 203] on div "Recibo C: 3 - 606" at bounding box center [672, 194] width 184 height 32
copy strong "Recibo C: 3 - 606"
click at [592, 197] on icon at bounding box center [593, 195] width 26 height 24
